Goal: Task Accomplishment & Management: Use online tool/utility

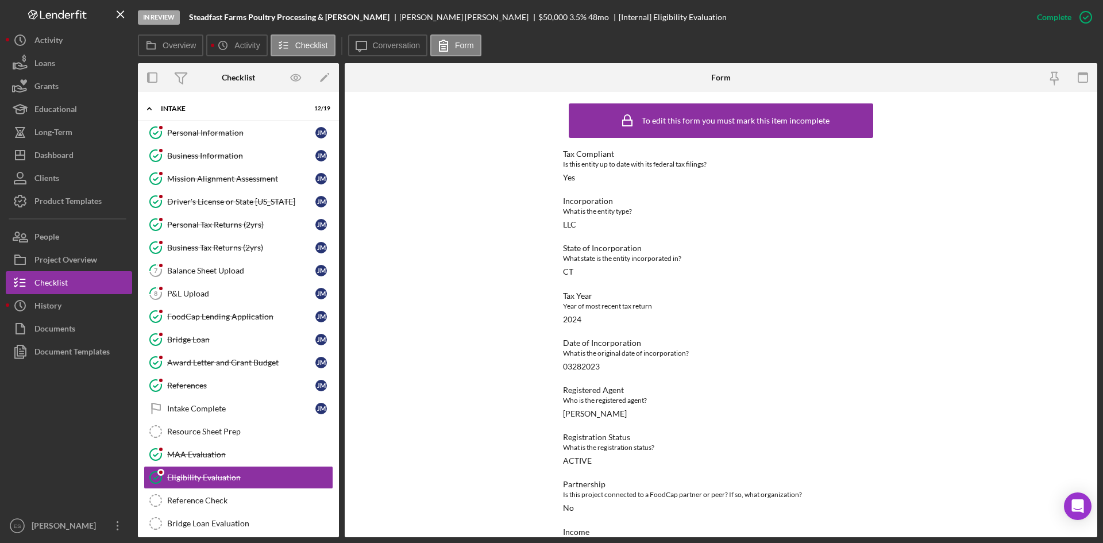
scroll to position [83, 0]
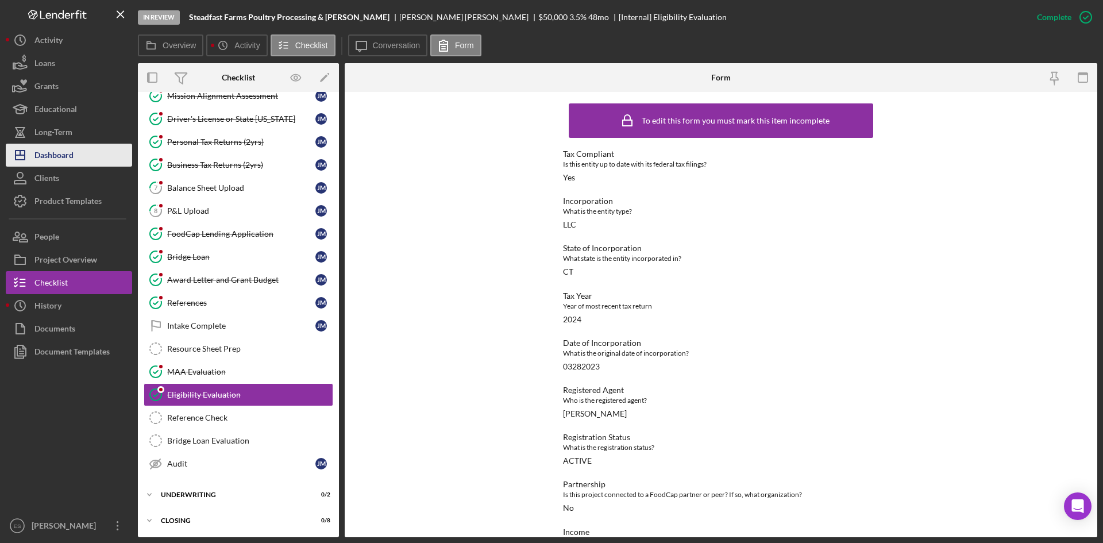
click at [61, 153] on div "Dashboard" at bounding box center [53, 157] width 39 height 26
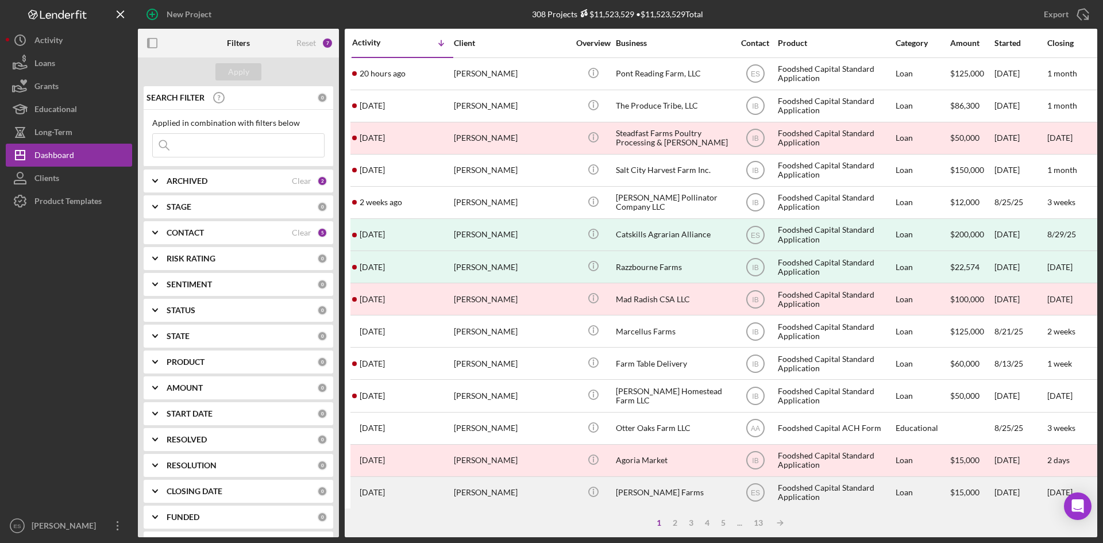
click at [643, 487] on div "[PERSON_NAME] Farms" at bounding box center [673, 492] width 115 height 30
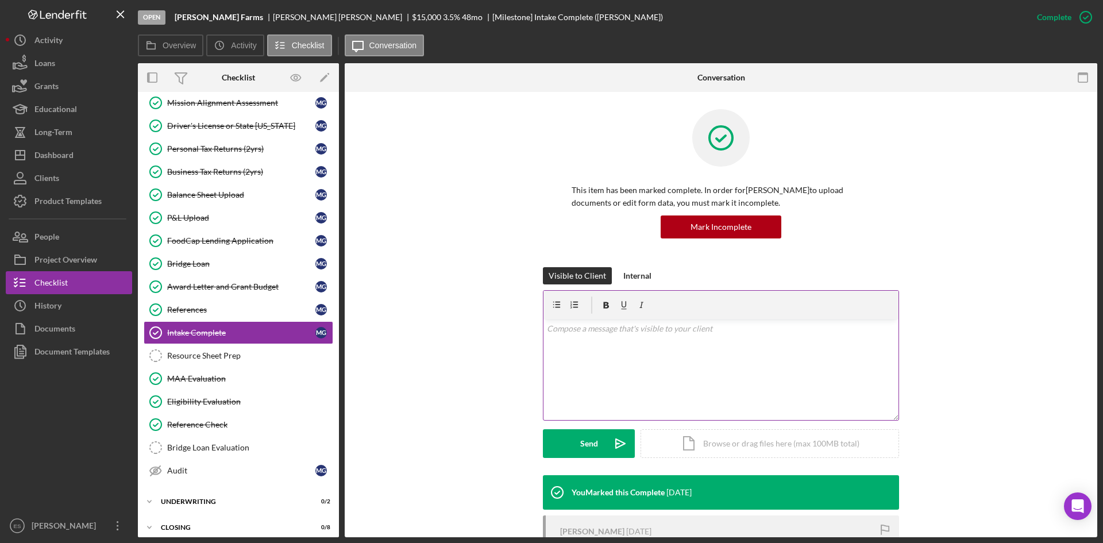
scroll to position [83, 0]
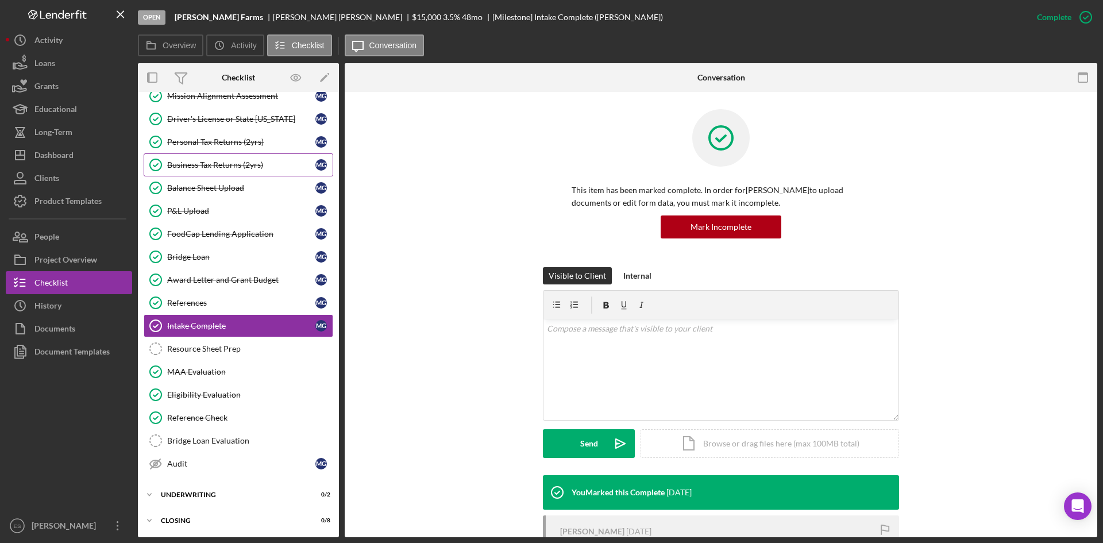
click at [205, 165] on div "Business Tax Returns (2yrs)" at bounding box center [241, 164] width 148 height 9
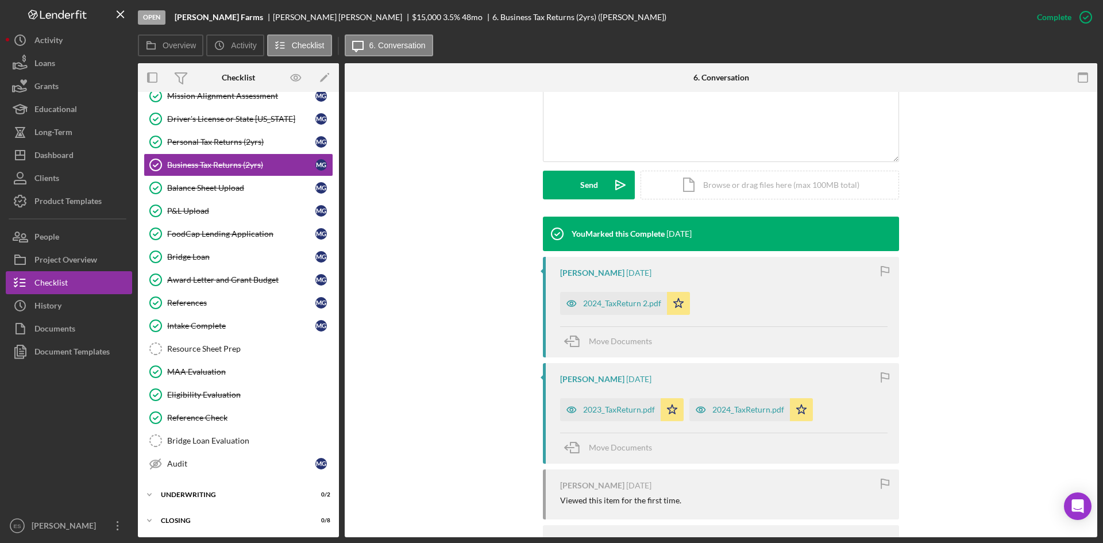
scroll to position [287, 0]
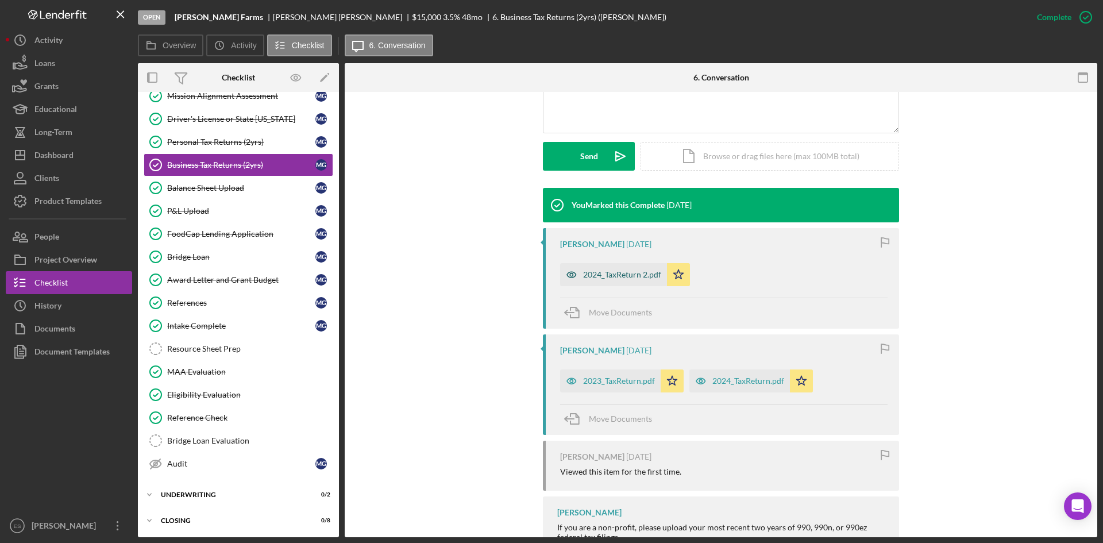
click at [631, 275] on div "2024_TaxReturn 2.pdf" at bounding box center [622, 274] width 78 height 9
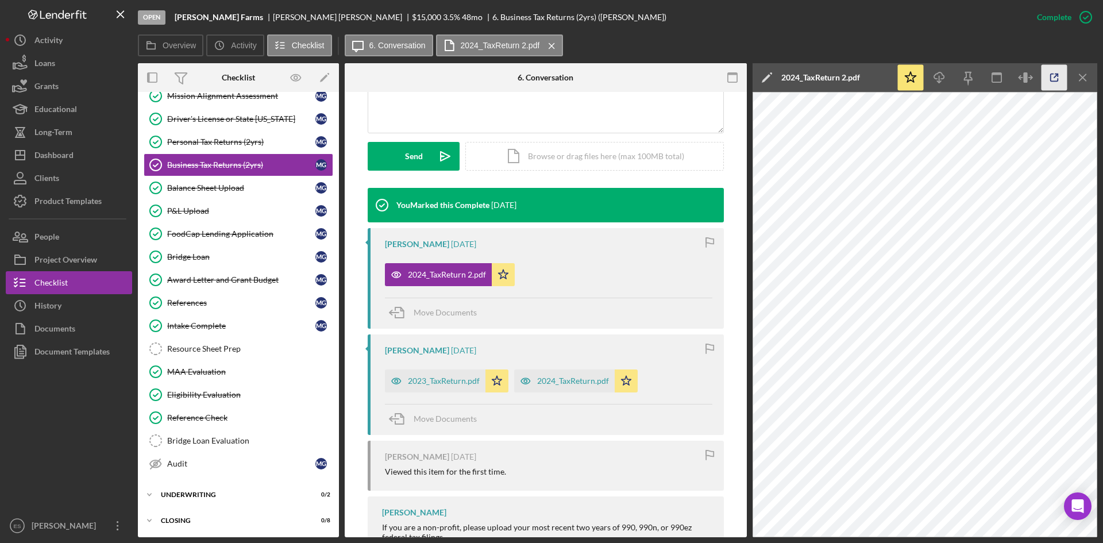
click at [1049, 79] on icon "button" at bounding box center [1055, 78] width 26 height 26
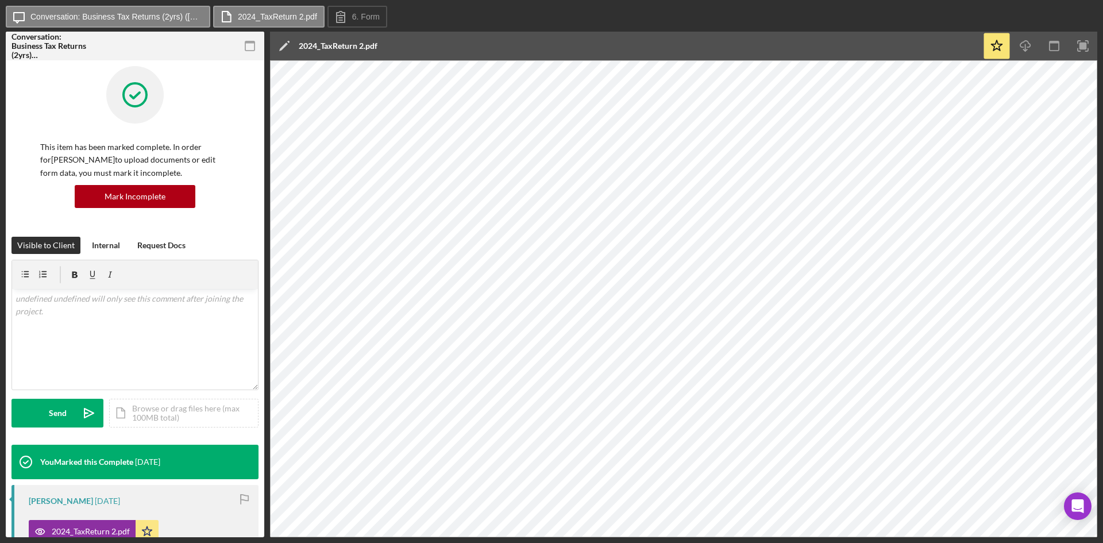
click at [247, 45] on icon "button" at bounding box center [250, 46] width 26 height 26
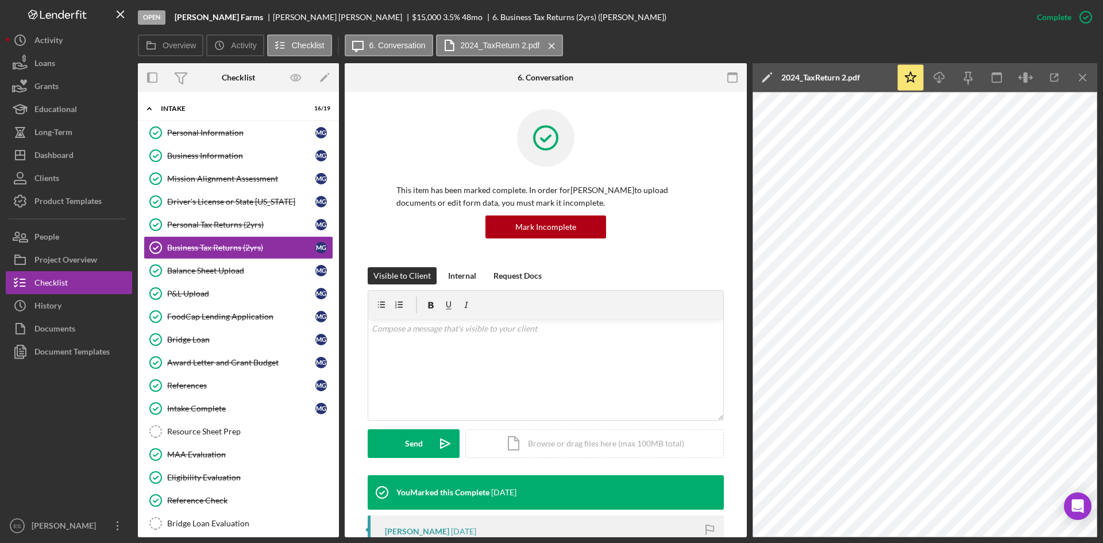
scroll to position [287, 0]
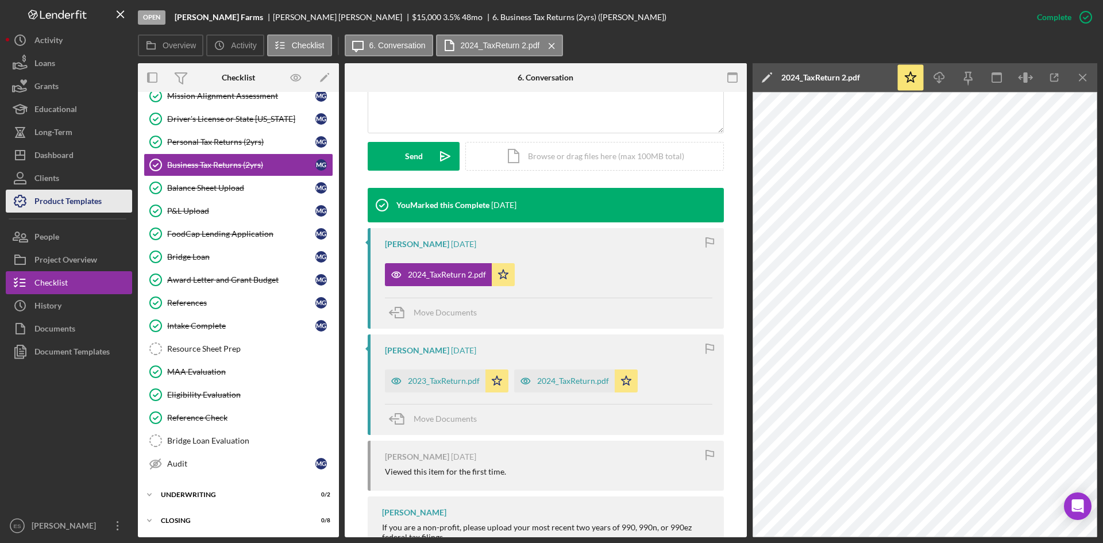
click at [61, 201] on div "Product Templates" at bounding box center [67, 203] width 67 height 26
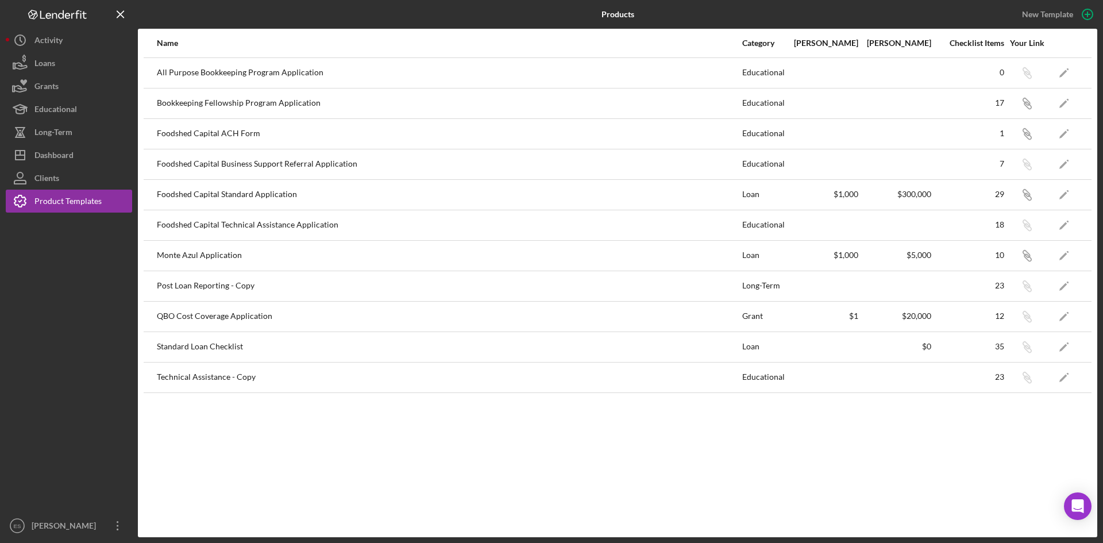
click at [766, 101] on div "Educational" at bounding box center [763, 103] width 43 height 29
click at [1076, 101] on icon "Icon/Edit" at bounding box center [1064, 103] width 26 height 26
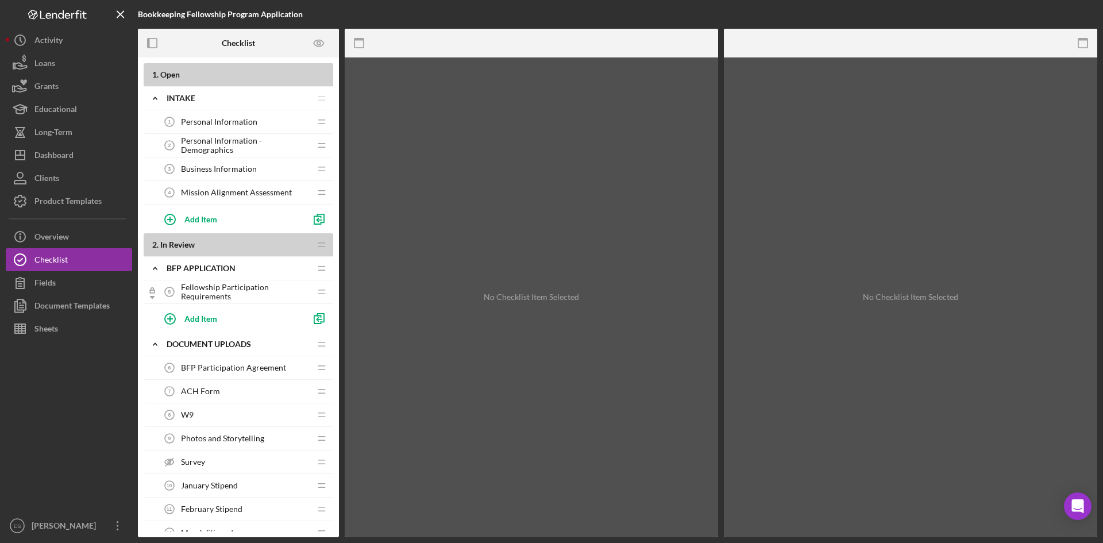
click at [237, 148] on span "Personal Information - Demographics" at bounding box center [245, 145] width 129 height 18
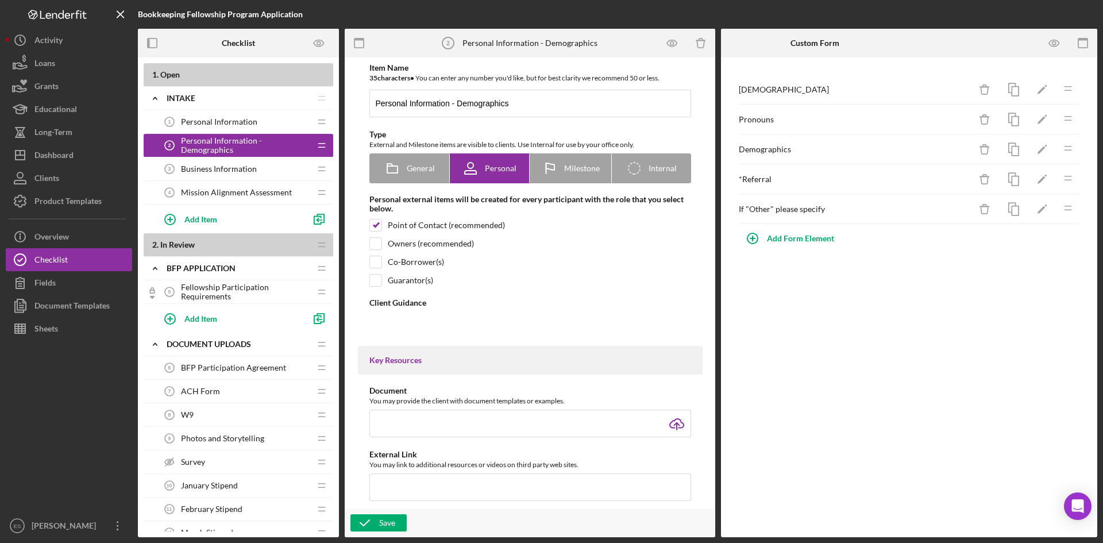
type textarea "<div>In an effort to comply with federal grants and funding opportunities that …"
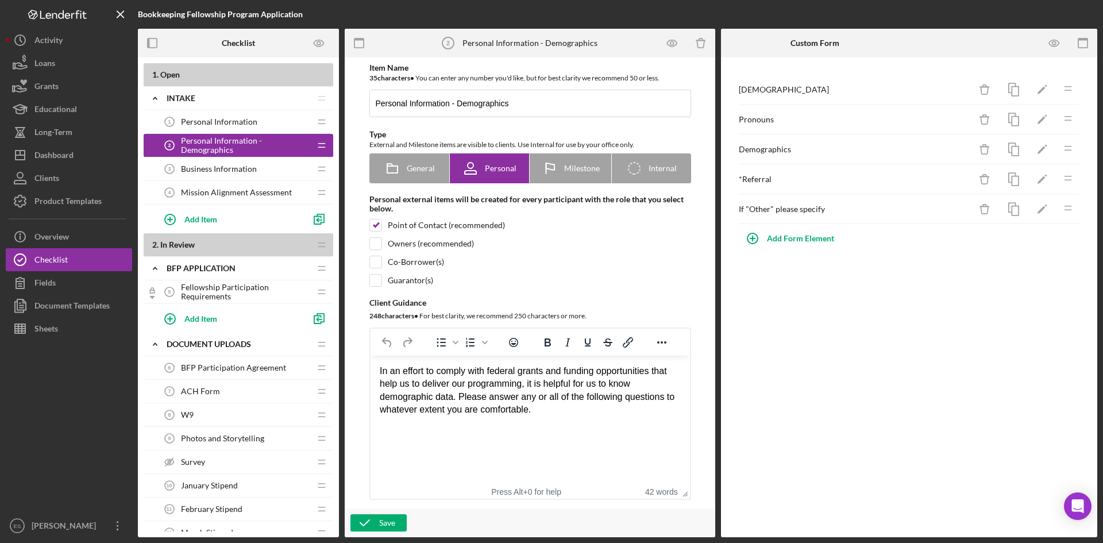
click at [234, 167] on span "Business Information" at bounding box center [219, 168] width 76 height 9
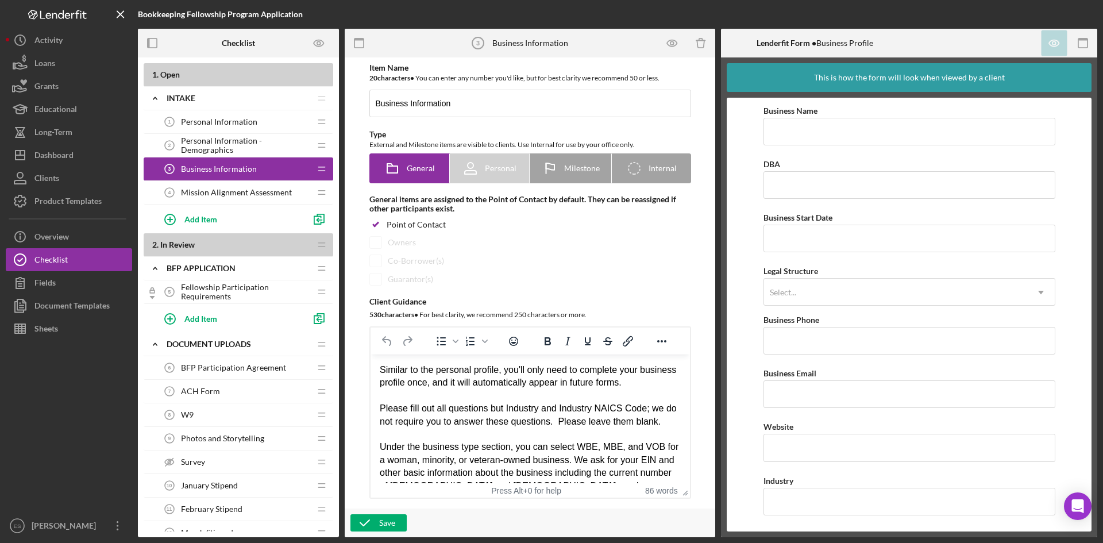
click at [237, 193] on span "Mission Alignment Assessment" at bounding box center [236, 192] width 111 height 9
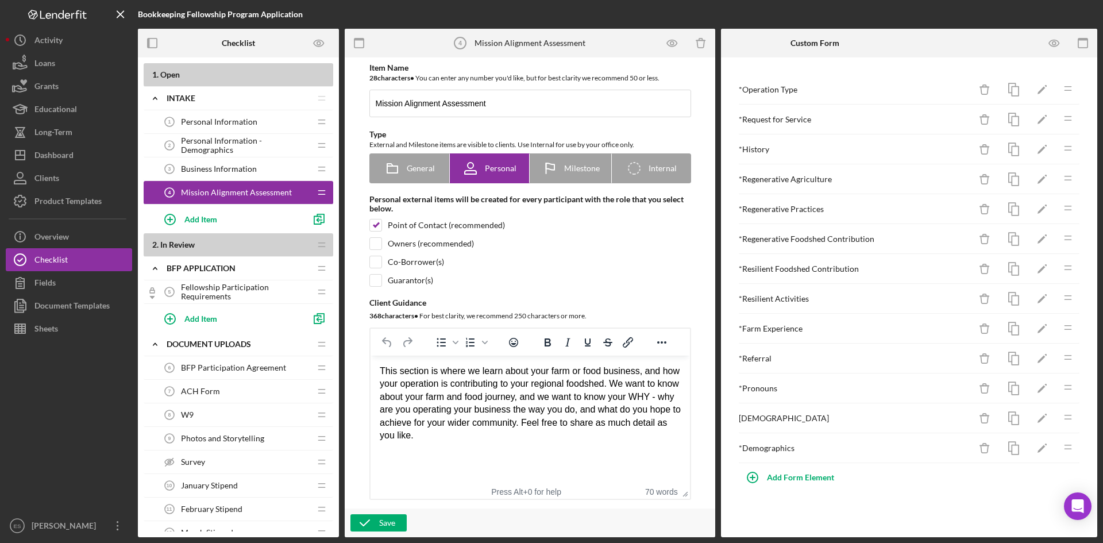
click at [187, 147] on span "Personal Information - Demographics" at bounding box center [245, 145] width 129 height 18
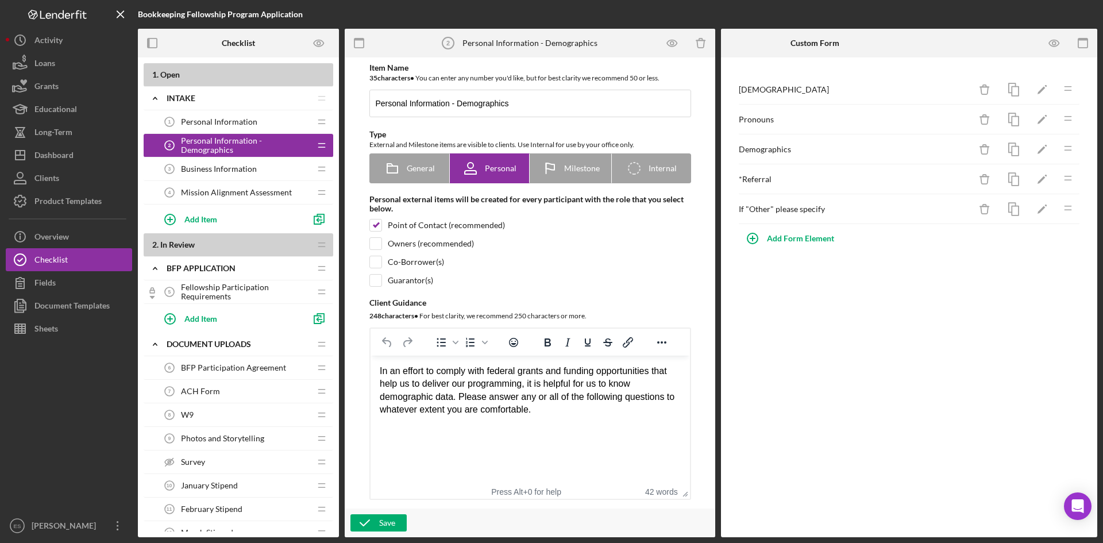
click at [203, 167] on span "Business Information" at bounding box center [219, 168] width 76 height 9
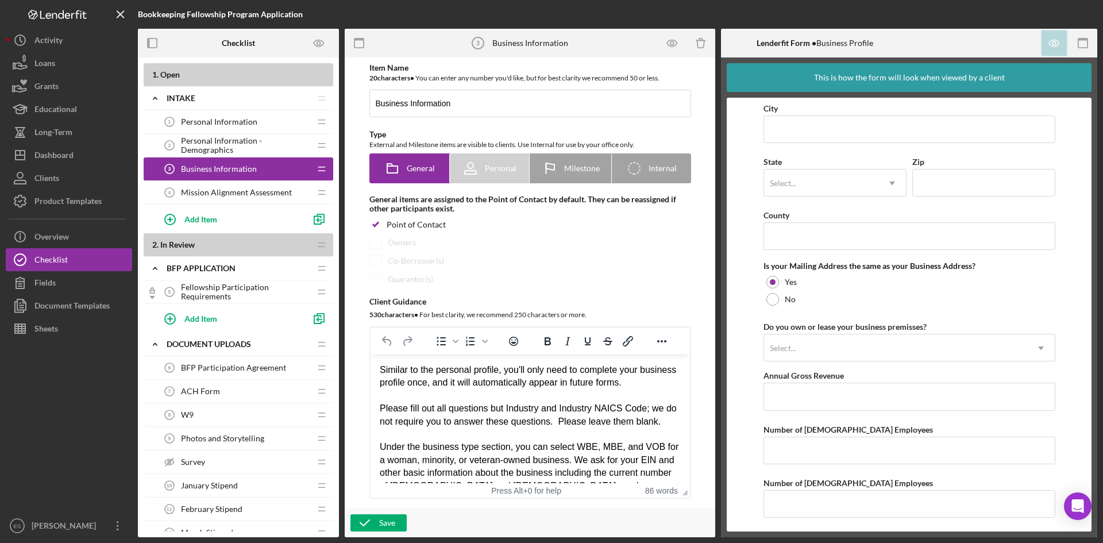
scroll to position [741, 0]
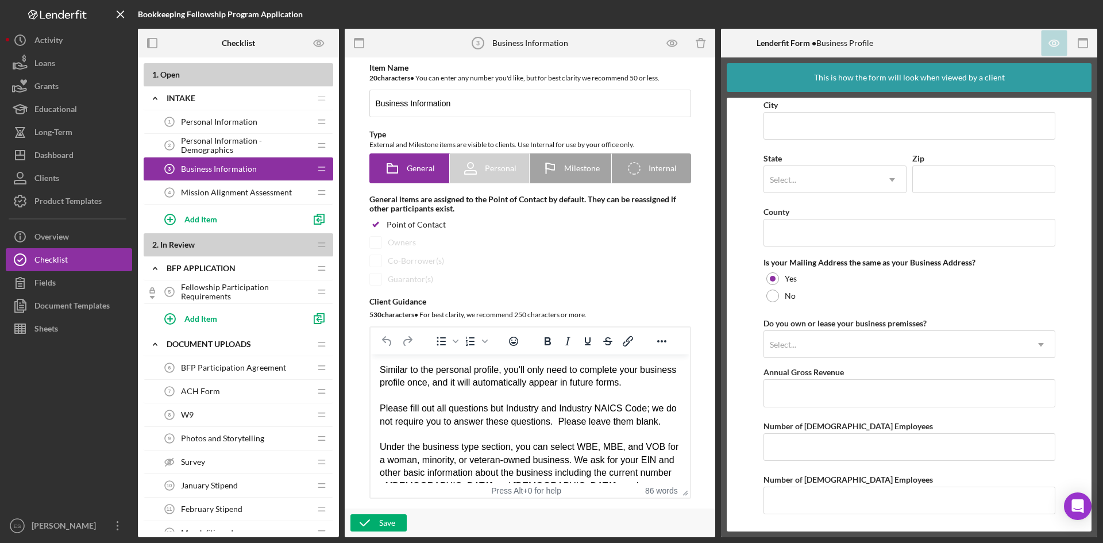
click at [220, 194] on span "Mission Alignment Assessment" at bounding box center [236, 192] width 111 height 9
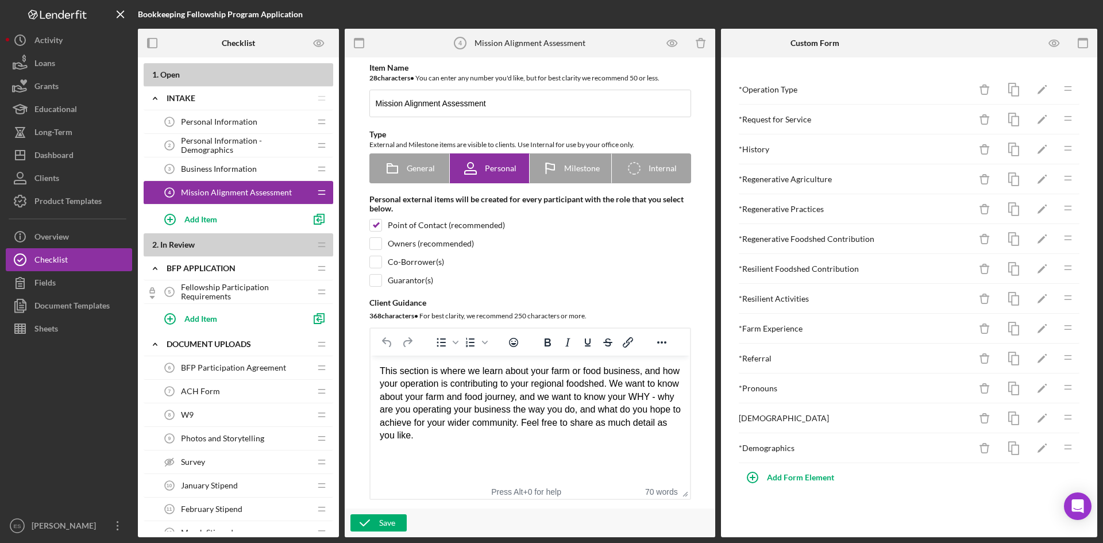
click at [240, 164] on span "Business Information" at bounding box center [219, 168] width 76 height 9
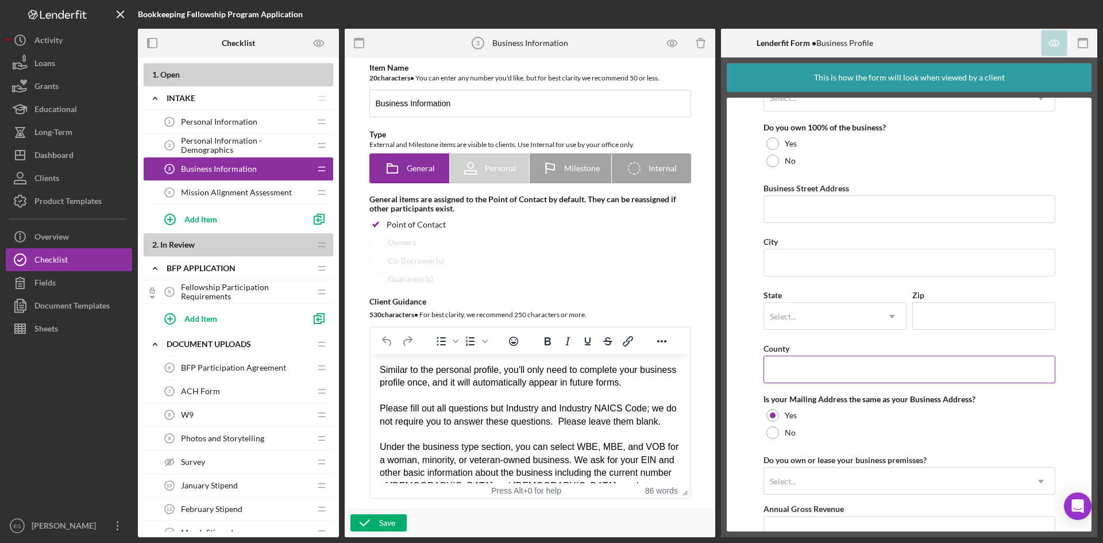
scroll to position [741, 0]
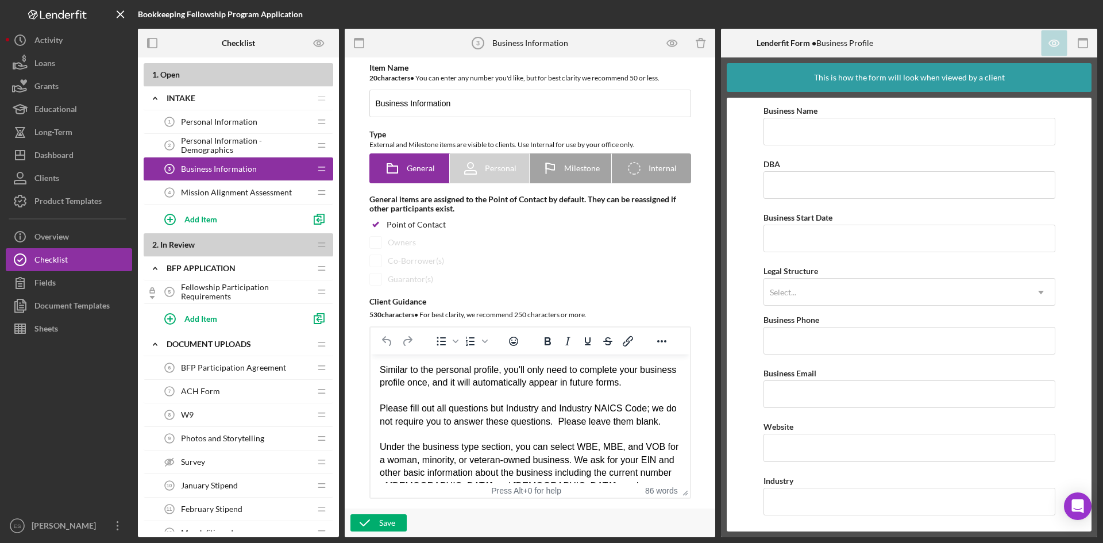
scroll to position [741, 0]
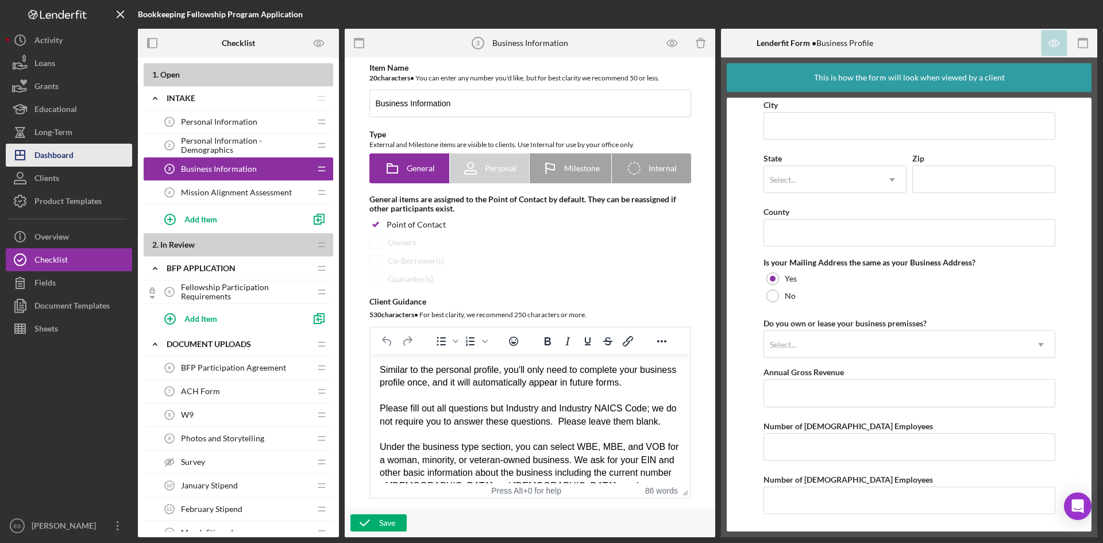
click at [62, 161] on div "Dashboard" at bounding box center [53, 157] width 39 height 26
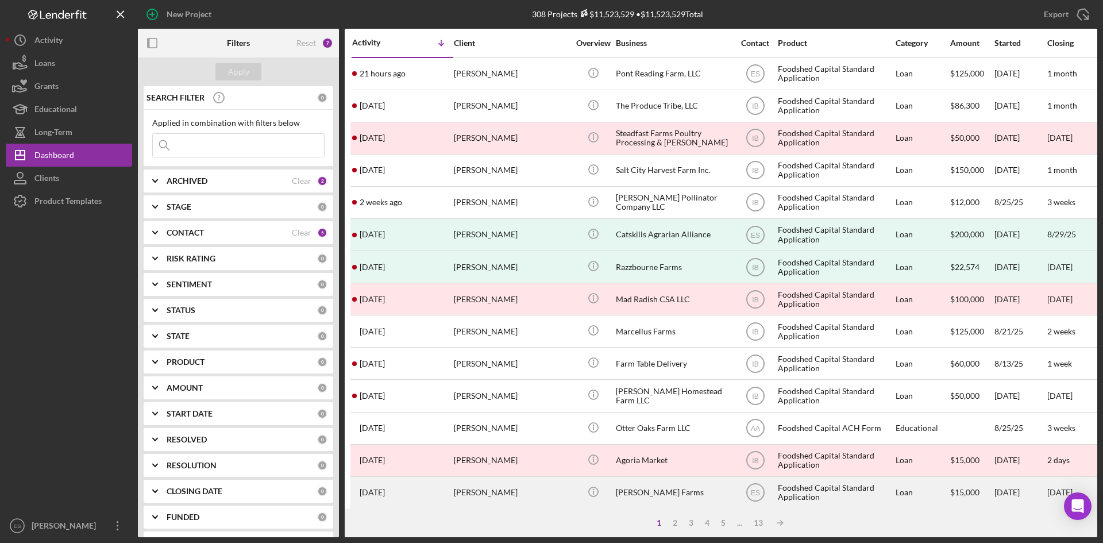
click at [533, 490] on div "[PERSON_NAME]" at bounding box center [511, 492] width 115 height 30
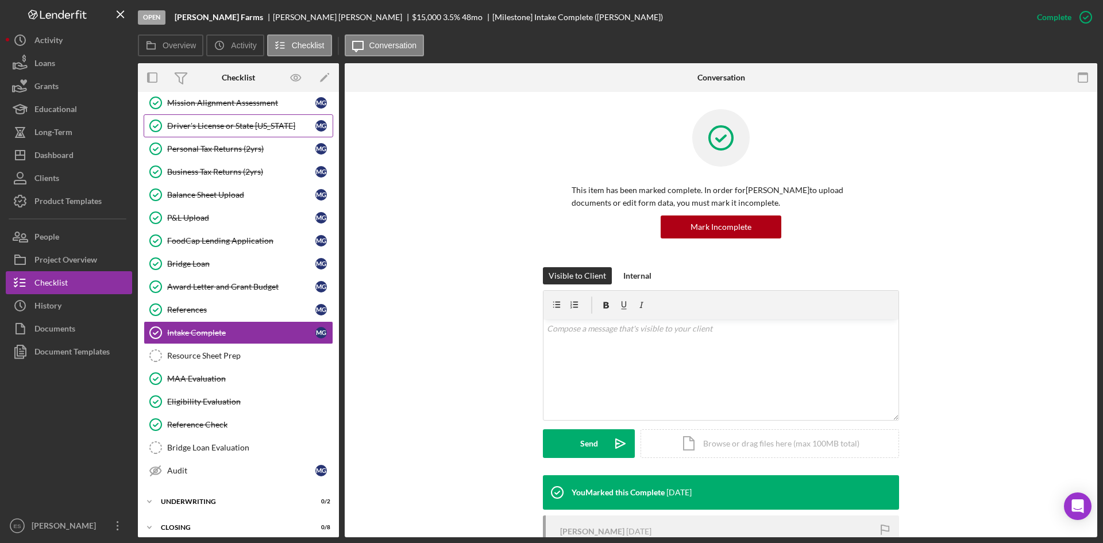
scroll to position [83, 0]
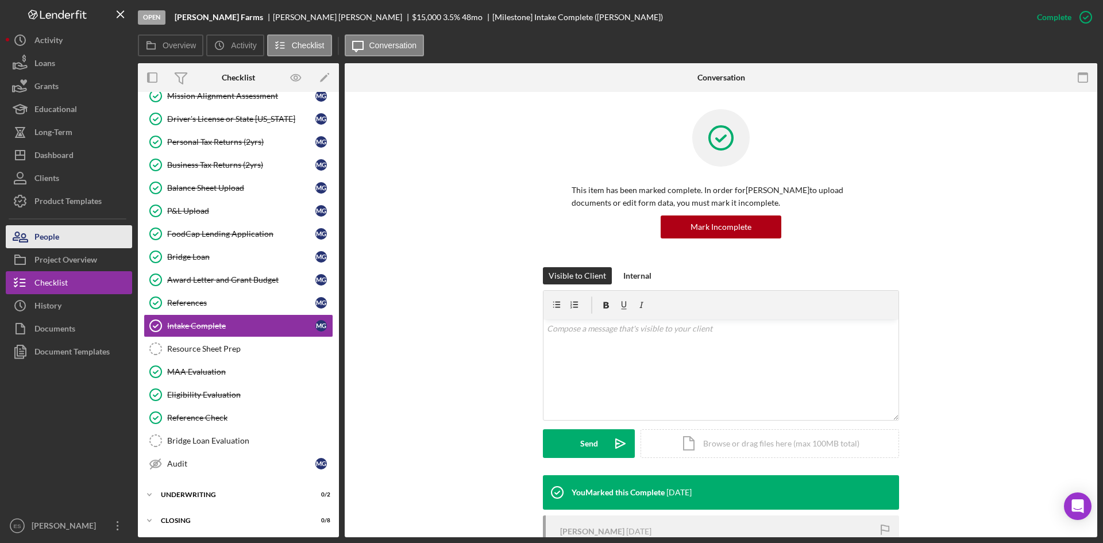
click at [76, 233] on button "People" at bounding box center [69, 236] width 126 height 23
